Goal: Information Seeking & Learning: Understand process/instructions

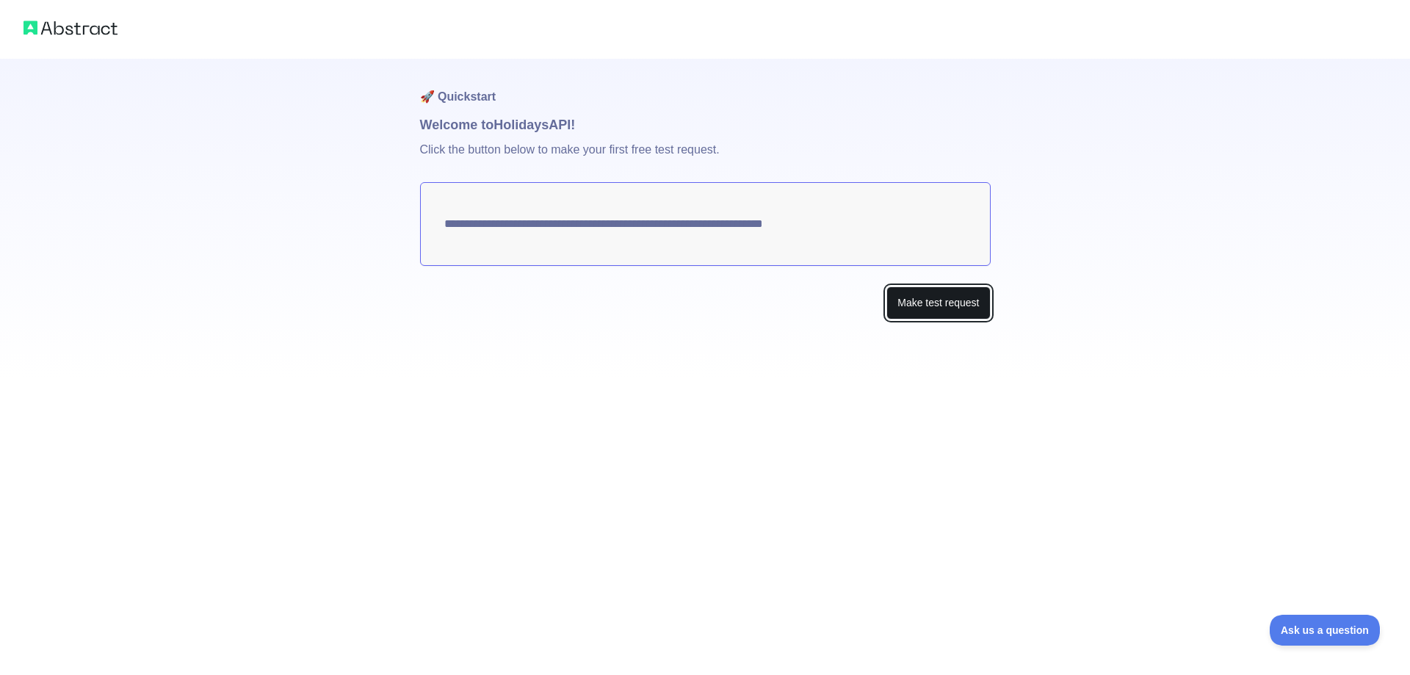
click at [942, 308] on button "Make test request" at bounding box center [938, 302] width 104 height 33
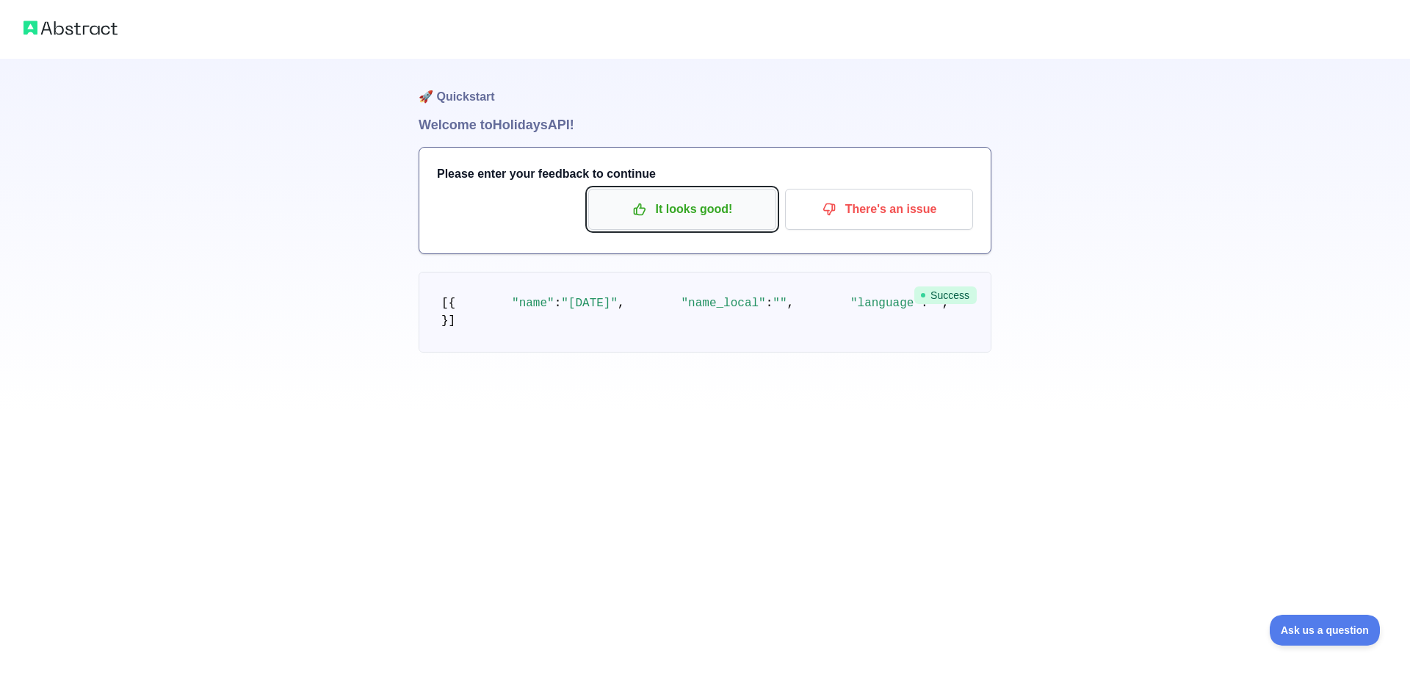
click at [683, 214] on p "It looks good!" at bounding box center [682, 209] width 166 height 25
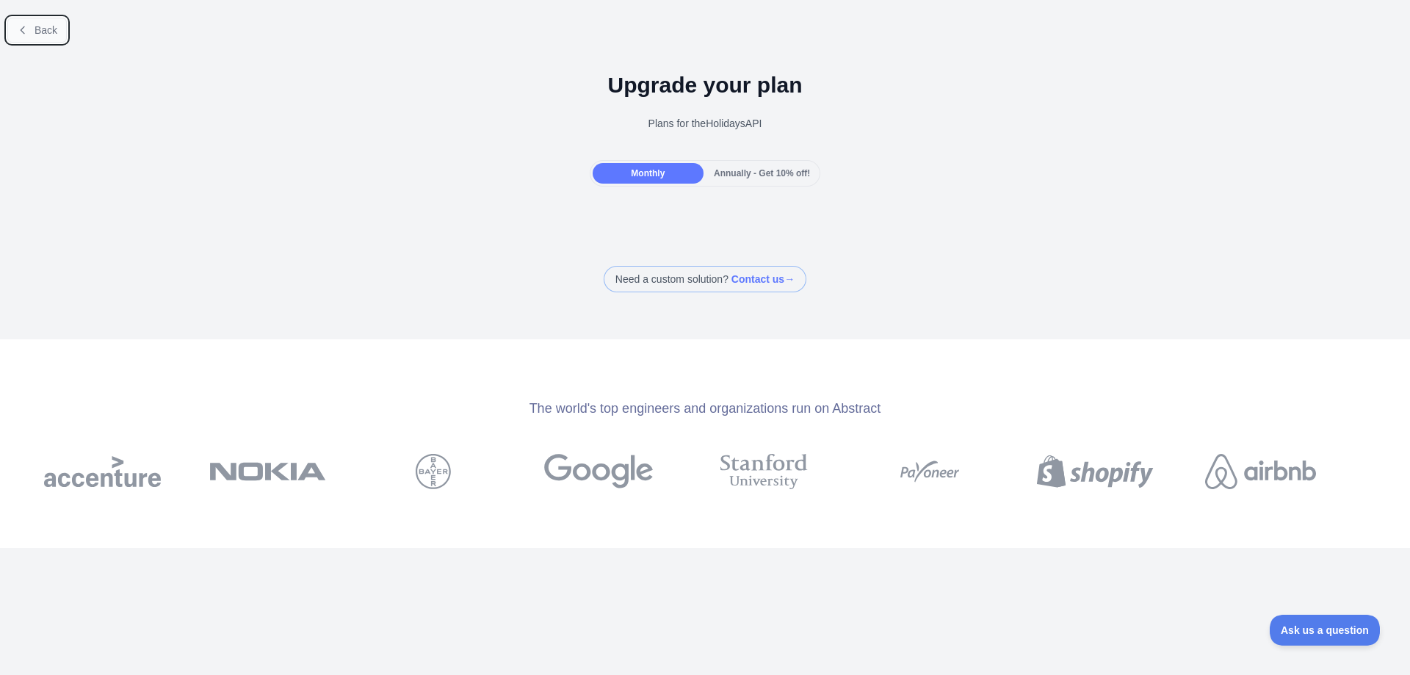
click at [48, 32] on span "Back" at bounding box center [46, 30] width 23 height 12
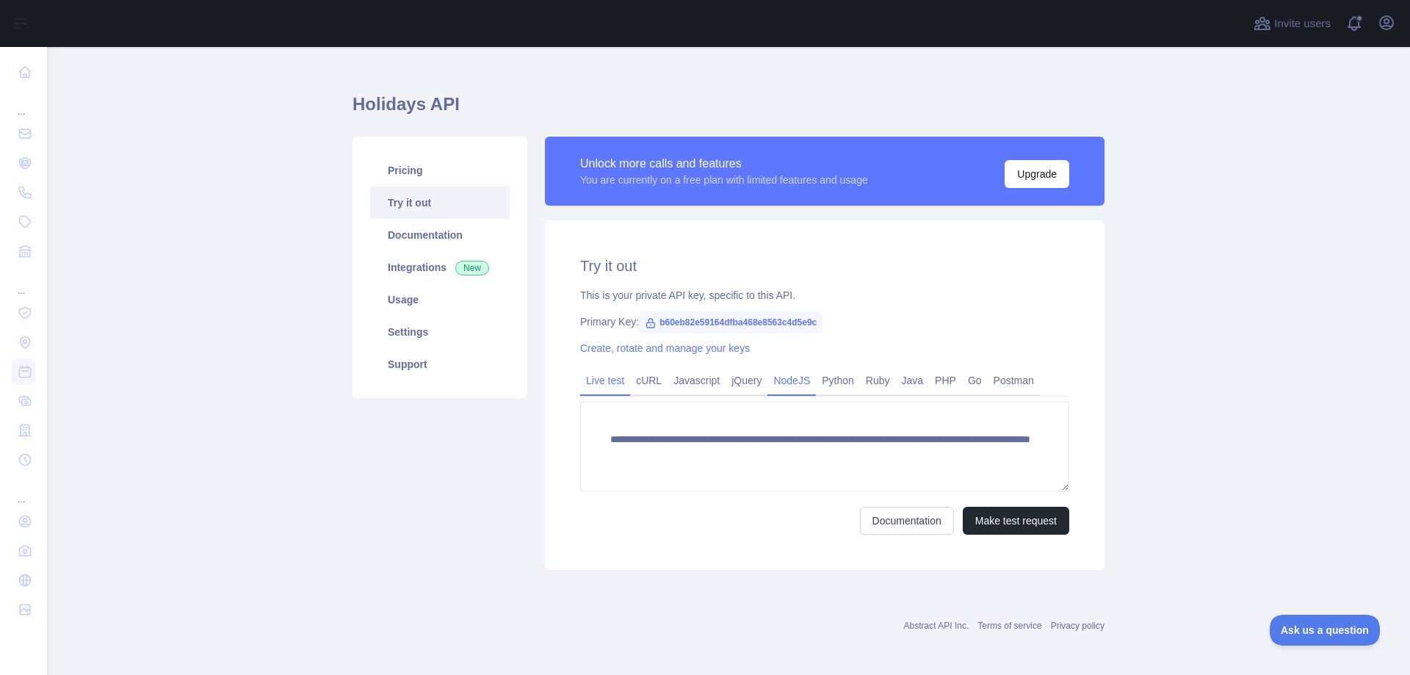
scroll to position [23, 0]
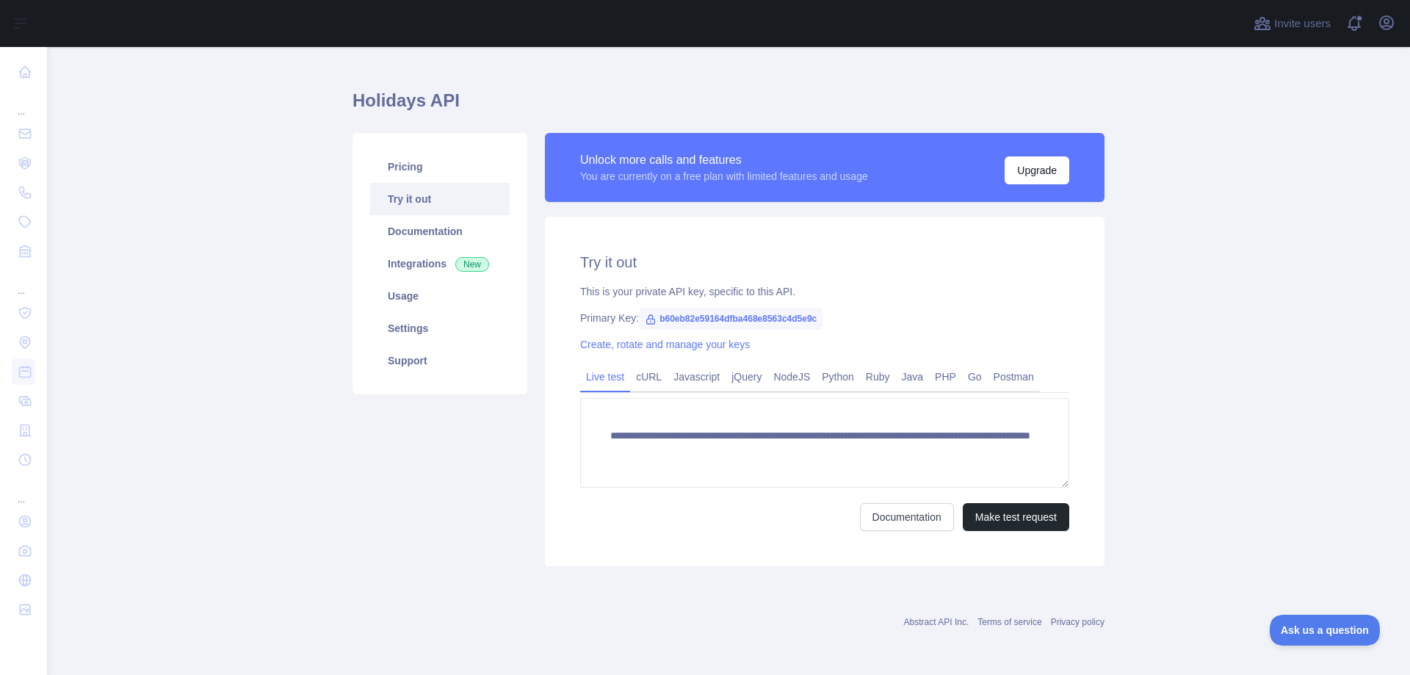
click at [639, 321] on span "b60eb82e59164dfba468e8563c4d5e9c" at bounding box center [731, 319] width 184 height 22
click at [646, 317] on icon at bounding box center [651, 319] width 12 height 12
drag, startPoint x: 649, startPoint y: 314, endPoint x: 811, endPoint y: 320, distance: 162.3
click at [811, 320] on span "b60eb82e59164dfba468e8563c4d5e9c" at bounding box center [731, 319] width 184 height 22
click at [647, 378] on link "cURL" at bounding box center [648, 376] width 37 height 23
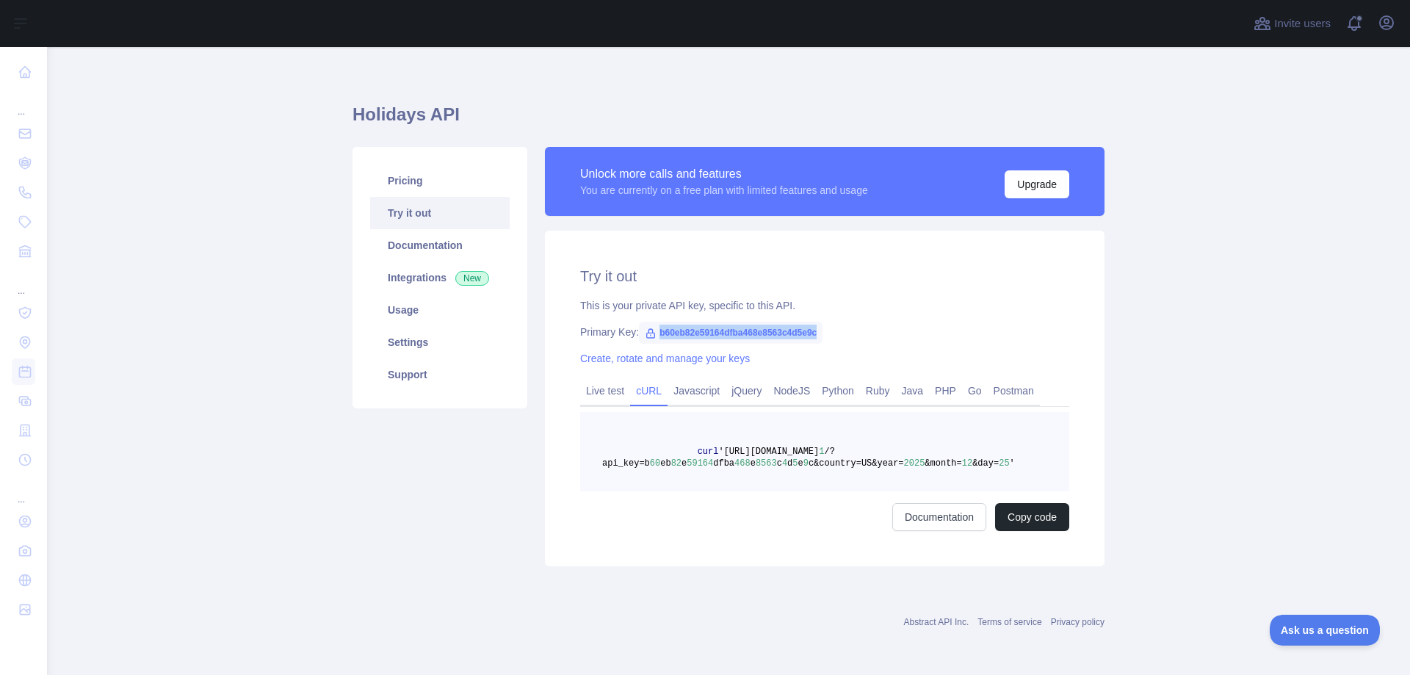
scroll to position [9, 0]
click at [689, 390] on link "Javascript" at bounding box center [696, 390] width 58 height 23
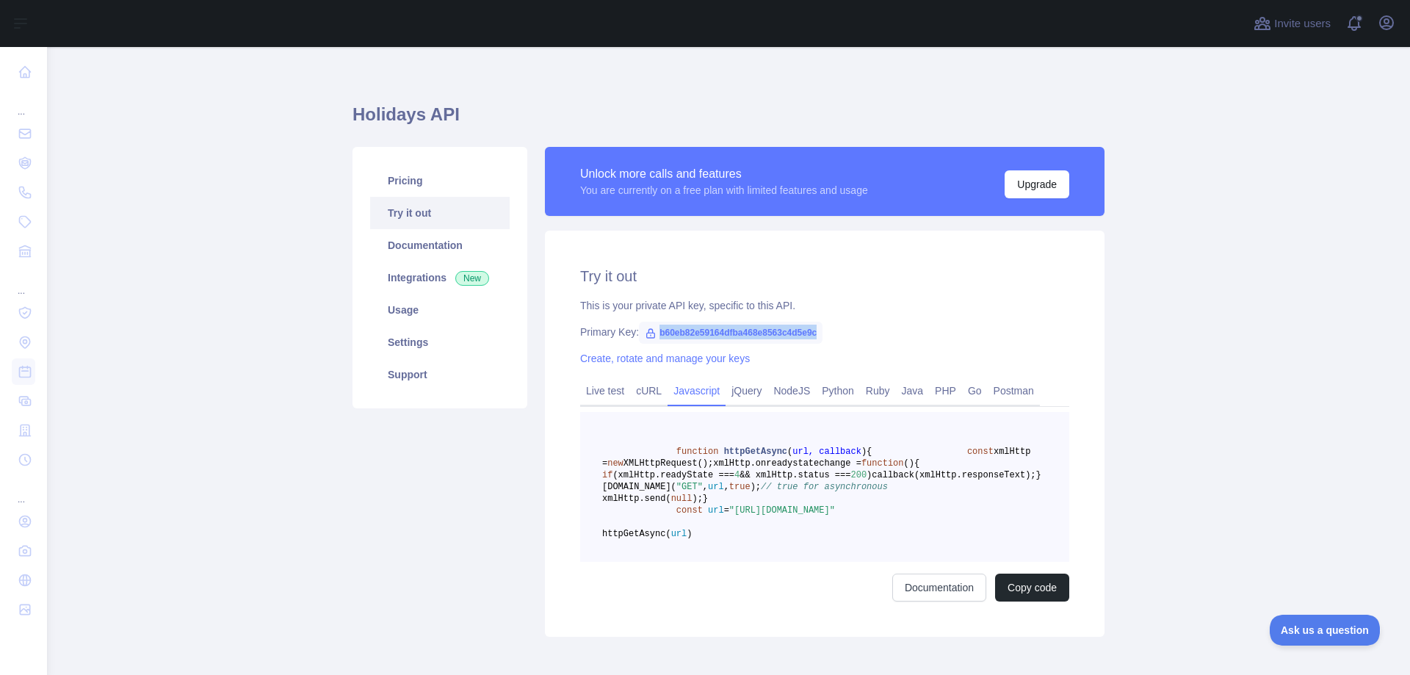
copy span "b60eb82e59164dfba468e8563c4d5e9c"
click at [647, 333] on icon at bounding box center [651, 333] width 8 height 9
drag, startPoint x: 646, startPoint y: 331, endPoint x: 697, endPoint y: 326, distance: 51.6
click at [678, 333] on span "b60eb82e59164dfba468e8563c4d5e9c" at bounding box center [731, 333] width 184 height 22
click at [715, 330] on span "b60eb82e59164dfba468e8563c4d5e9c" at bounding box center [731, 333] width 184 height 22
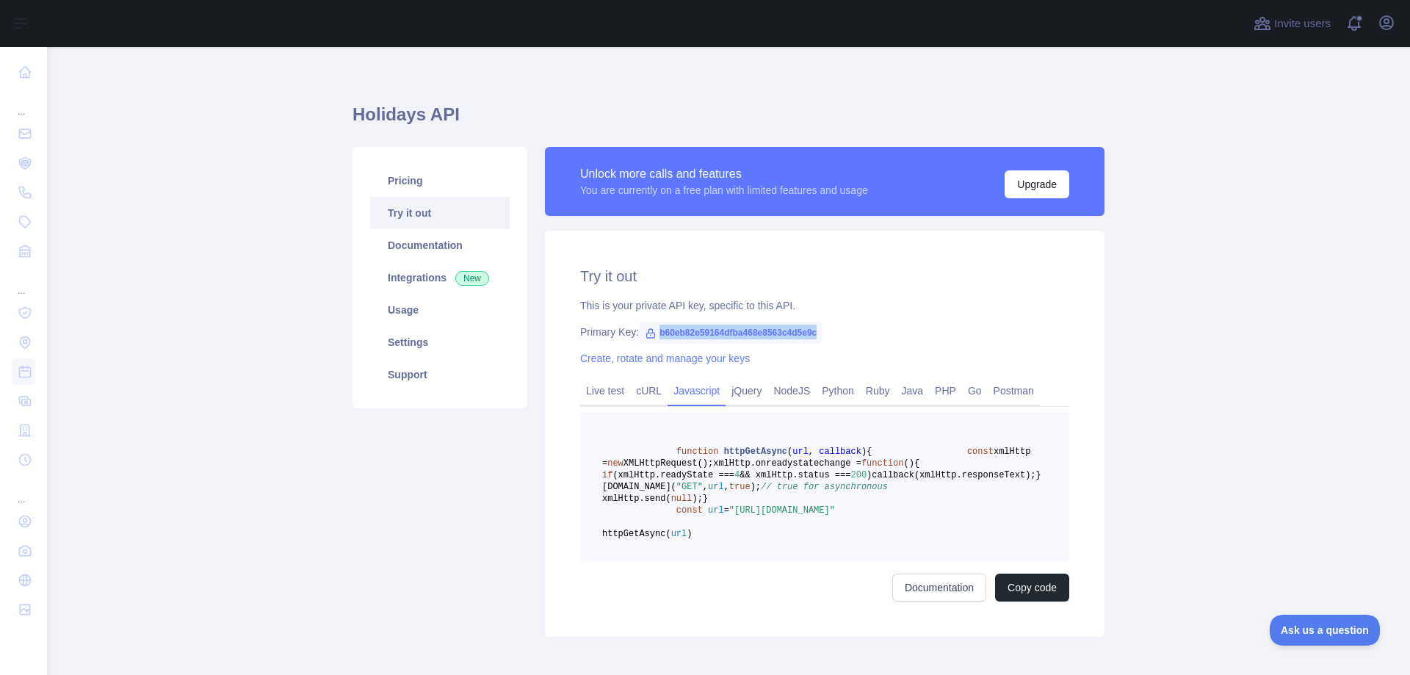
drag, startPoint x: 652, startPoint y: 332, endPoint x: 790, endPoint y: 328, distance: 138.1
click at [813, 327] on span "b60eb82e59164dfba468e8563c4d5e9c" at bounding box center [731, 333] width 184 height 22
copy span "b60eb82e59164dfba468e8563c4d5e9c"
click at [797, 468] on span "xmlHttp.onreadystatechange =" at bounding box center [787, 463] width 148 height 10
drag, startPoint x: 726, startPoint y: 470, endPoint x: 713, endPoint y: 469, distance: 13.2
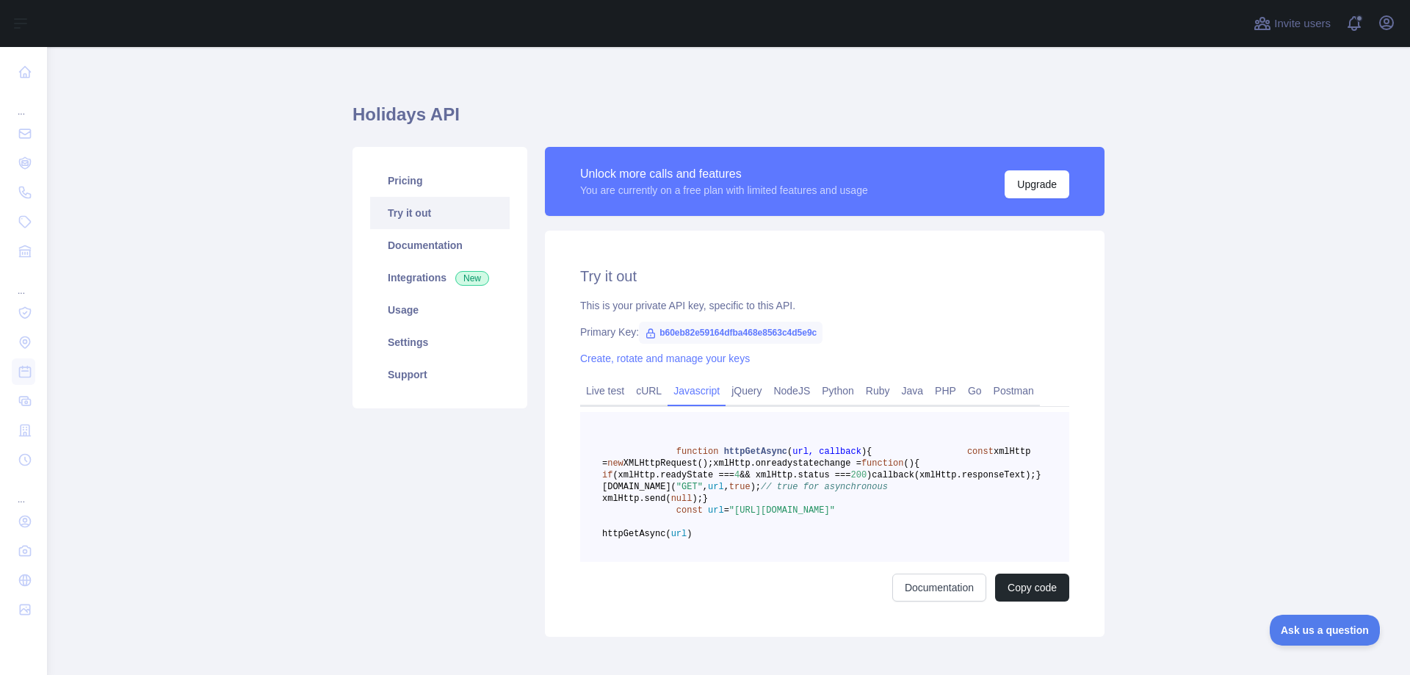
click at [727, 468] on span "xmlHttp.onreadystatechange =" at bounding box center [787, 463] width 148 height 10
click at [658, 468] on pre "function httpGetAsync ( url, callback ) { const xmlHttp = new XMLHttpRequest();…" at bounding box center [824, 487] width 489 height 150
drag, startPoint x: 690, startPoint y: 471, endPoint x: 653, endPoint y: 459, distance: 38.8
click at [713, 468] on span "xmlHttp.onreadystatechange =" at bounding box center [787, 463] width 148 height 10
drag, startPoint x: 1239, startPoint y: 133, endPoint x: 1099, endPoint y: 139, distance: 140.4
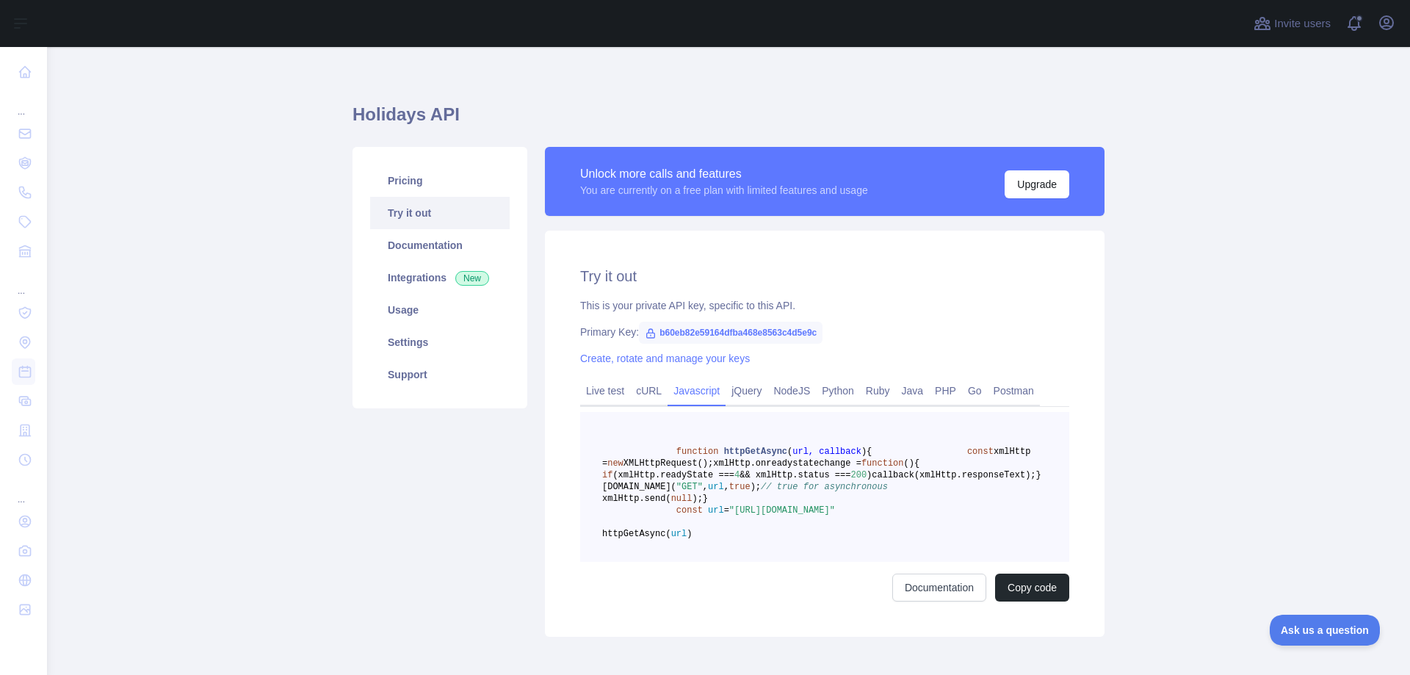
click at [1232, 131] on main "Holidays API Pricing Try it out Documentation Integrations New Usage Settings S…" at bounding box center [728, 361] width 1363 height 628
